Goal: Information Seeking & Learning: Understand process/instructions

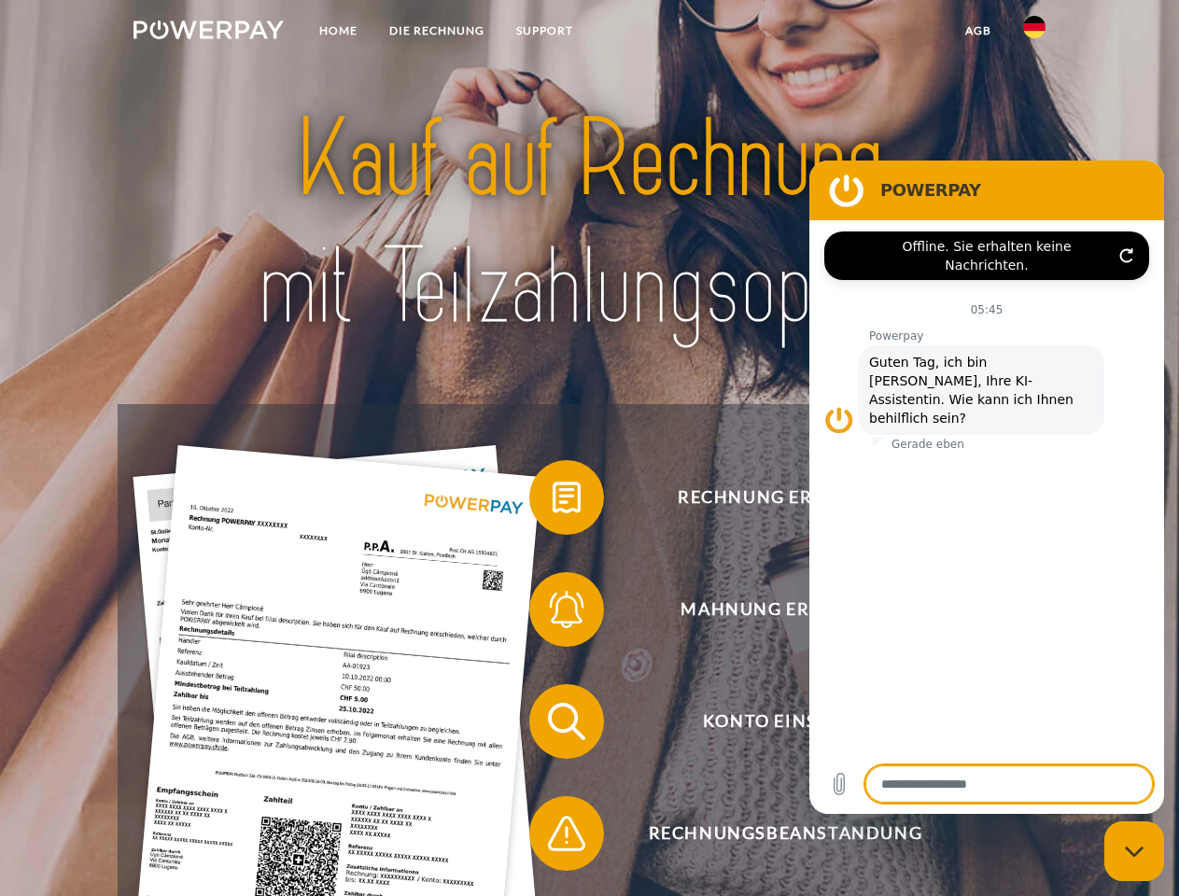
click at [208, 33] on img at bounding box center [208, 30] width 150 height 19
click at [1034, 33] on img at bounding box center [1034, 27] width 22 height 22
click at [977, 31] on link "agb" at bounding box center [978, 31] width 58 height 34
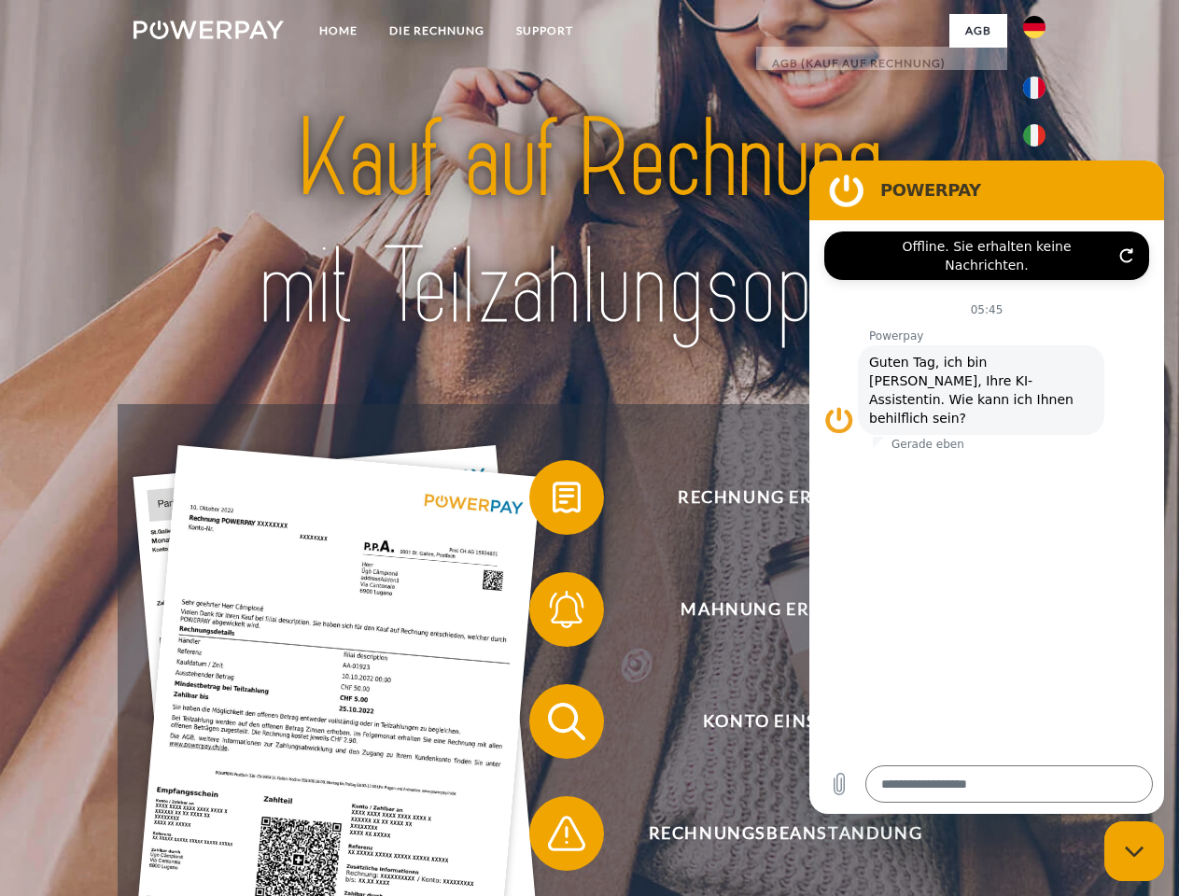
click at [552, 501] on span at bounding box center [538, 497] width 93 height 93
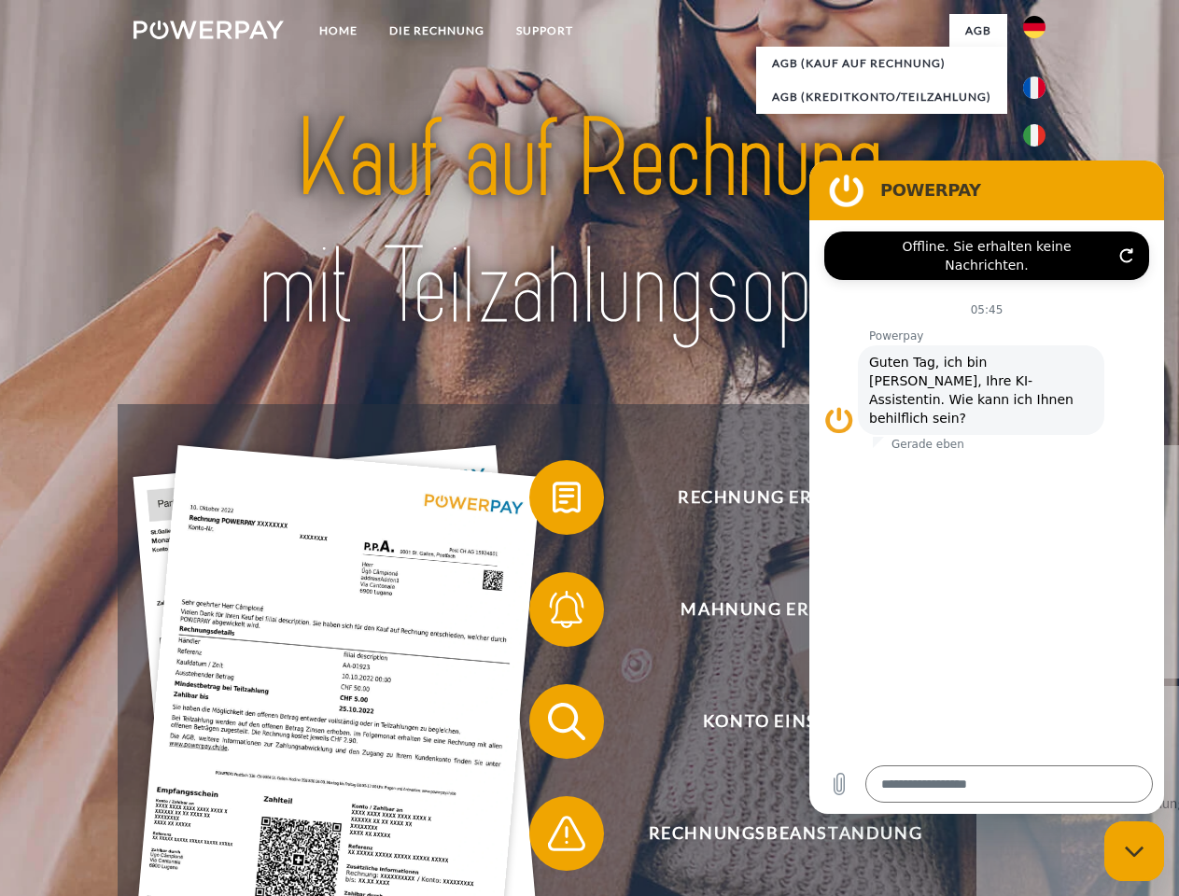
click at [552, 613] on div "Rechnung erhalten? Mahnung erhalten? Konto einsehen" at bounding box center [589, 777] width 942 height 747
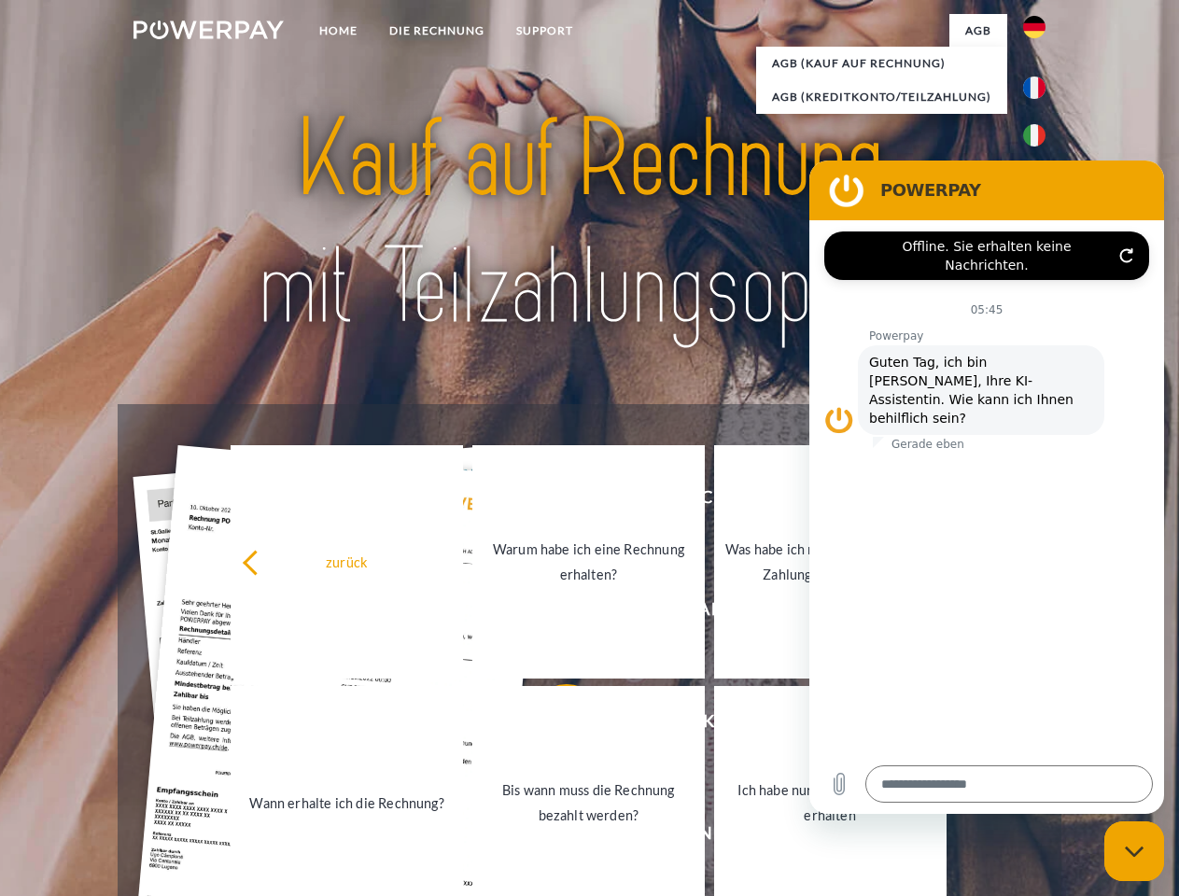
click at [552, 725] on link "Bis wann muss die Rechnung bezahlt werden?" at bounding box center [588, 802] width 232 height 233
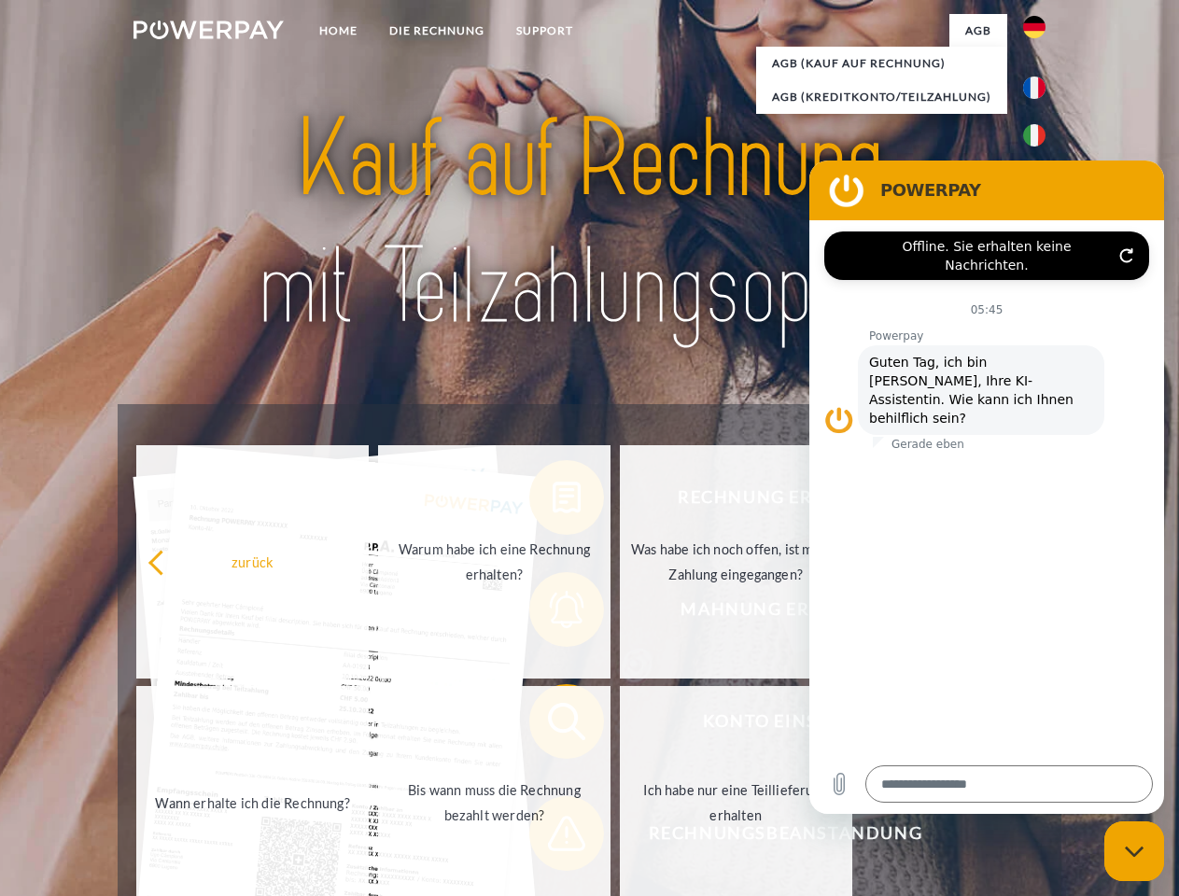
click at [552, 837] on span at bounding box center [538, 833] width 93 height 93
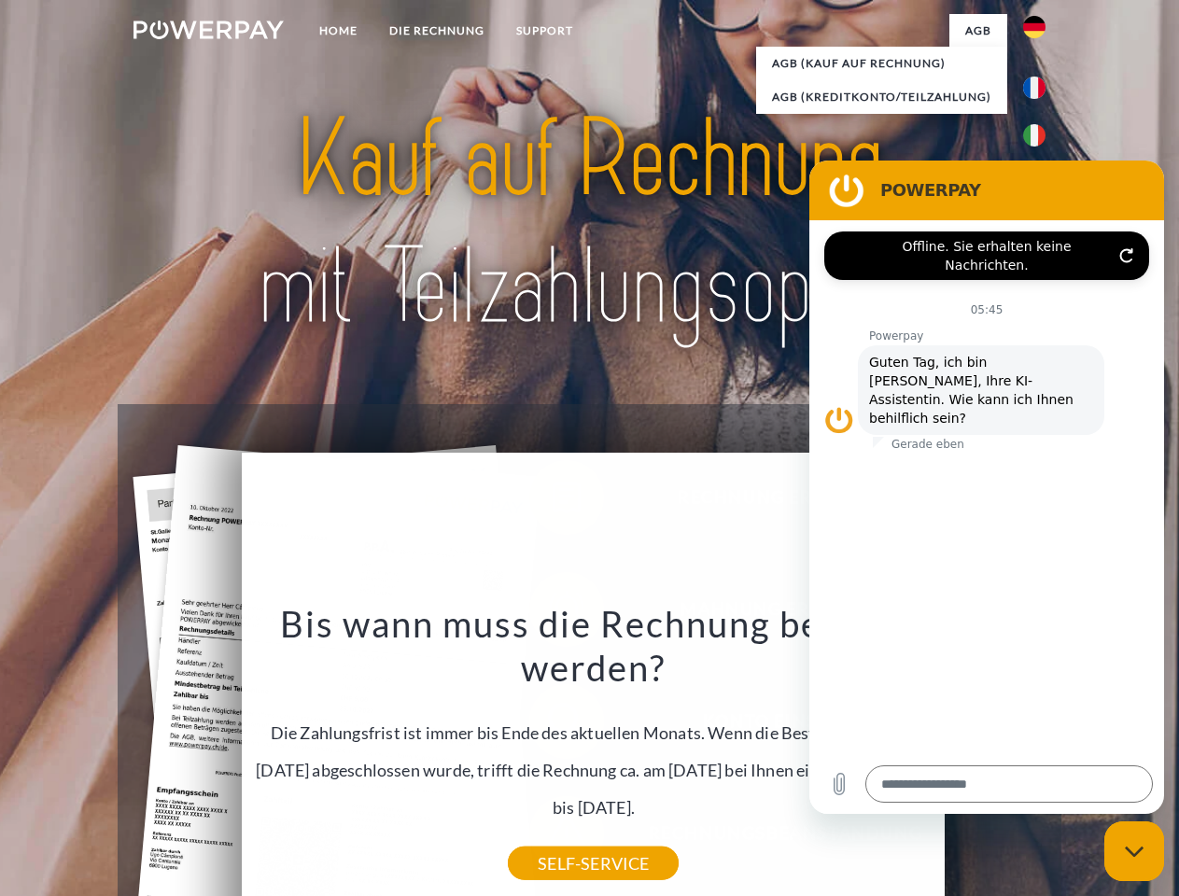
click at [1134, 851] on icon "Messaging-Fenster schließen" at bounding box center [1134, 851] width 20 height 12
type textarea "*"
